Goal: Find specific page/section: Find specific page/section

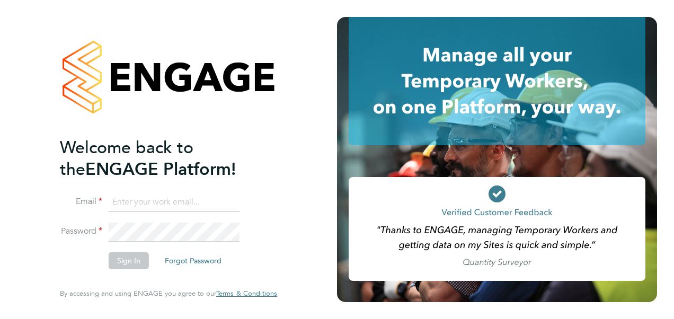
click at [125, 205] on input at bounding box center [174, 202] width 131 height 19
type input "vendorkeyaccounts2@hays.com"
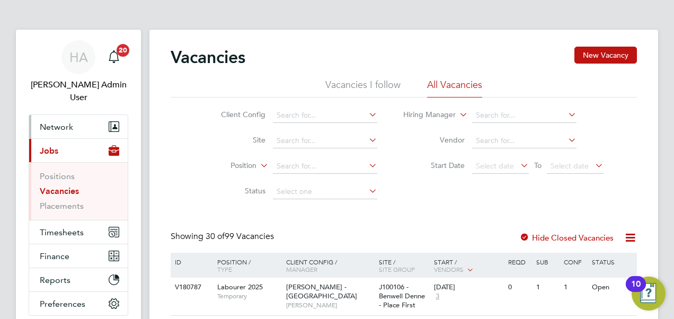
click at [54, 122] on span "Network" at bounding box center [56, 127] width 33 height 10
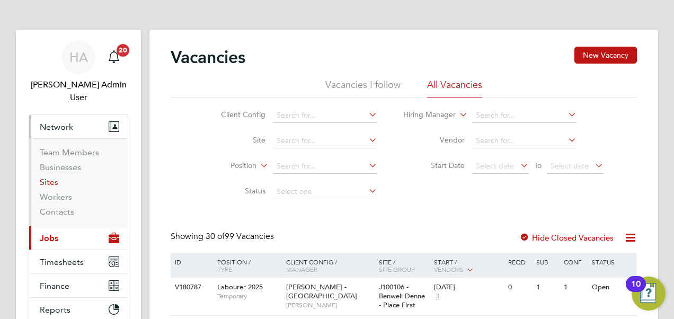
click at [48, 177] on link "Sites" at bounding box center [49, 182] width 19 height 10
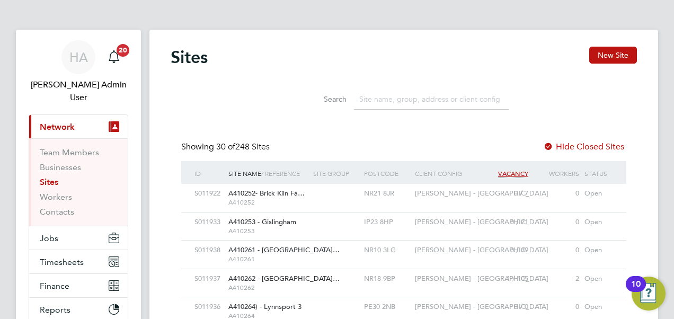
click at [369, 100] on input at bounding box center [431, 99] width 155 height 21
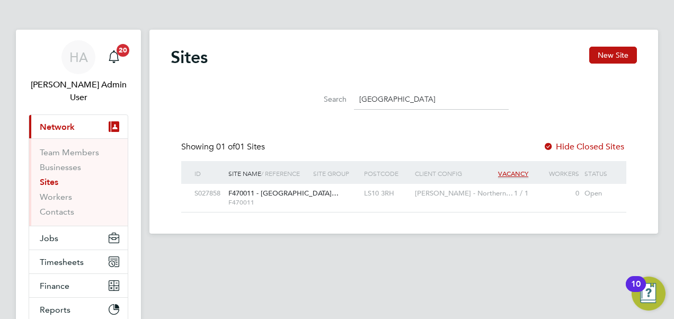
type input "[GEOGRAPHIC_DATA]"
click at [296, 194] on span "F470011 - Leeds City…" at bounding box center [283, 193] width 110 height 9
